Goal: Use online tool/utility

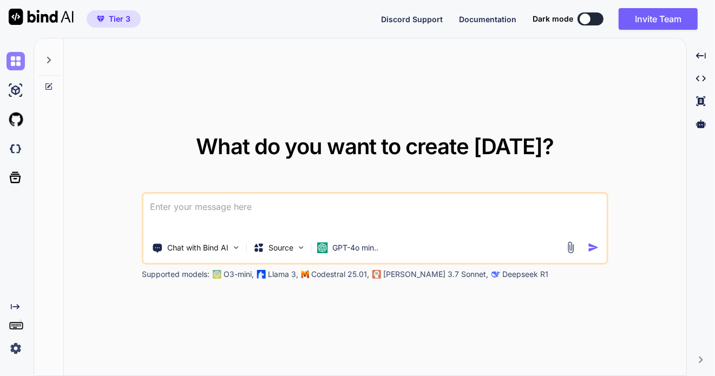
click at [14, 59] on img at bounding box center [15, 61] width 18 height 18
click at [16, 90] on img at bounding box center [15, 90] width 18 height 18
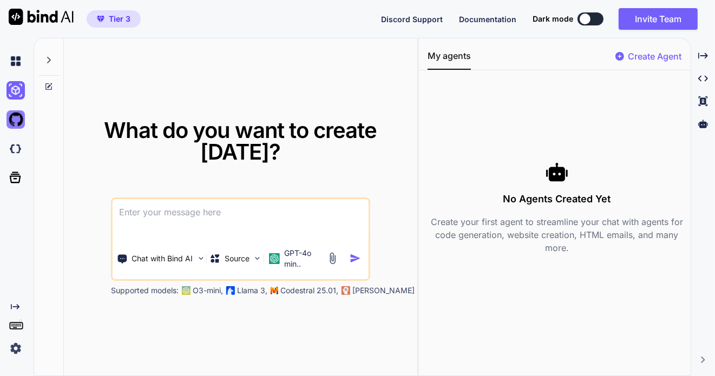
click at [15, 120] on img at bounding box center [15, 119] width 18 height 18
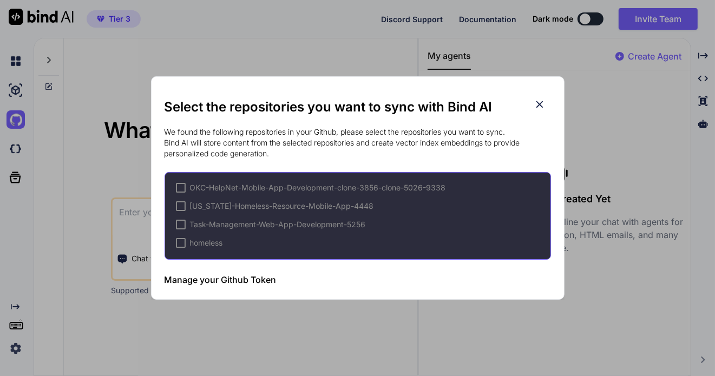
click at [181, 242] on div at bounding box center [181, 243] width 10 height 10
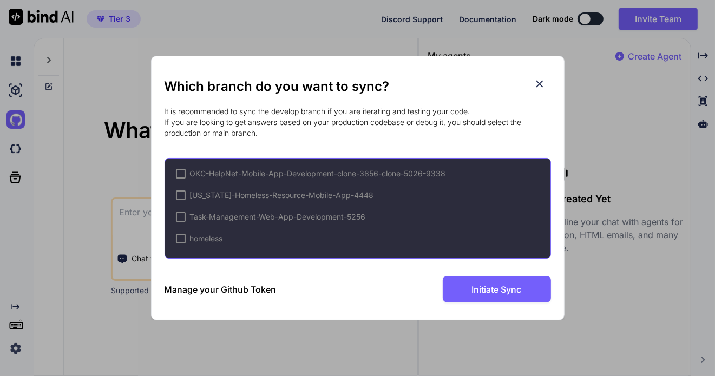
click at [192, 240] on span "homeless" at bounding box center [206, 238] width 33 height 11
click at [182, 235] on div at bounding box center [181, 239] width 10 height 10
click at [541, 83] on icon at bounding box center [540, 84] width 12 height 12
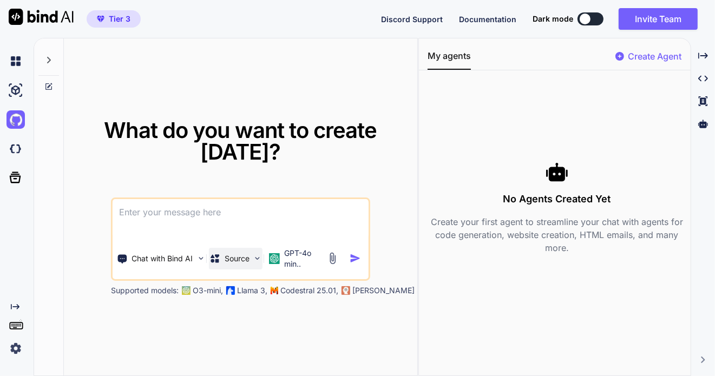
click at [256, 259] on img at bounding box center [257, 258] width 9 height 9
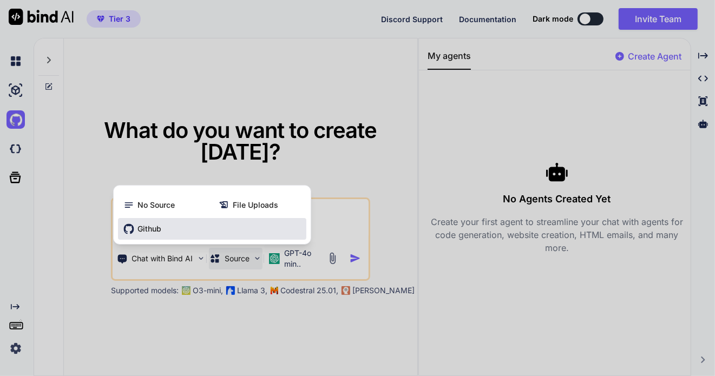
click at [158, 229] on span "Github" at bounding box center [149, 229] width 24 height 11
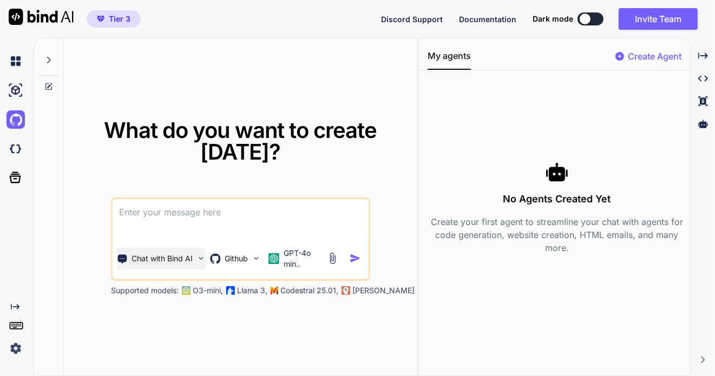
click at [196, 257] on img at bounding box center [200, 258] width 9 height 9
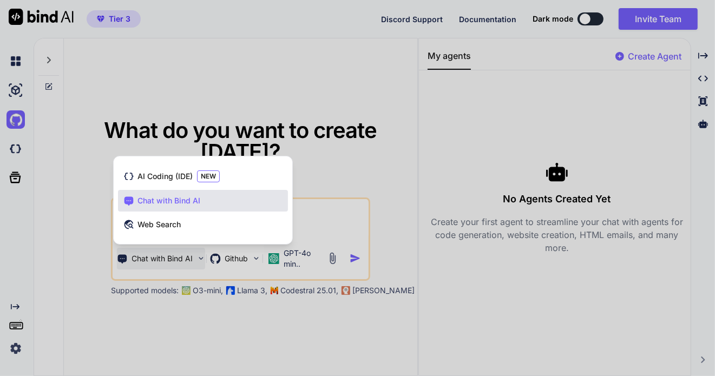
click at [196, 257] on div at bounding box center [357, 188] width 715 height 376
type textarea "x"
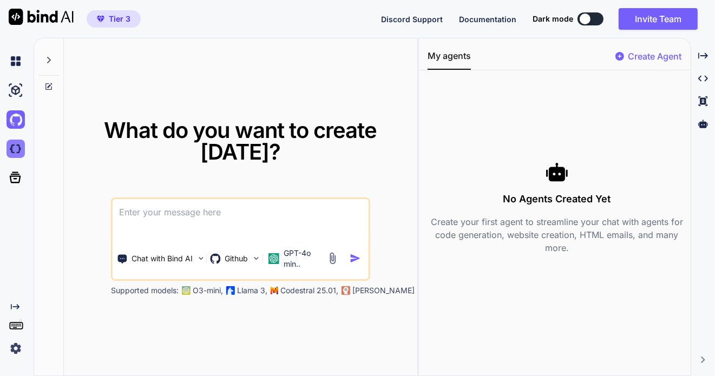
click at [15, 148] on img at bounding box center [15, 149] width 18 height 18
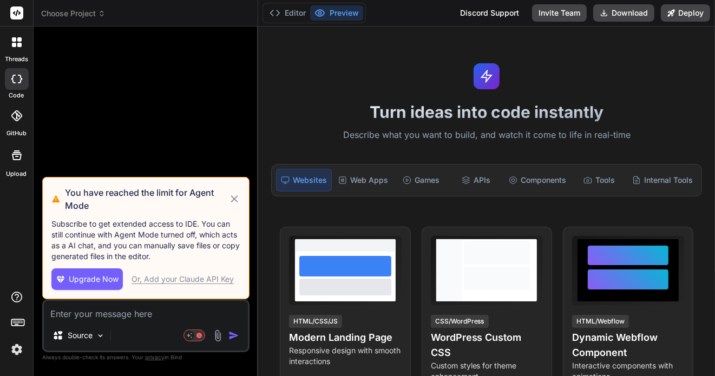
type textarea "x"
